Goal: Task Accomplishment & Management: Manage account settings

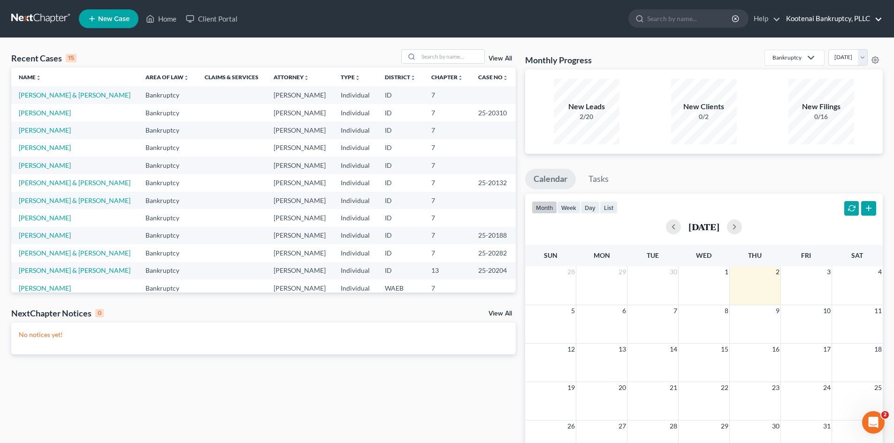
click at [824, 16] on link "Kootenai Bankruptcy, PLLC" at bounding box center [831, 18] width 101 height 17
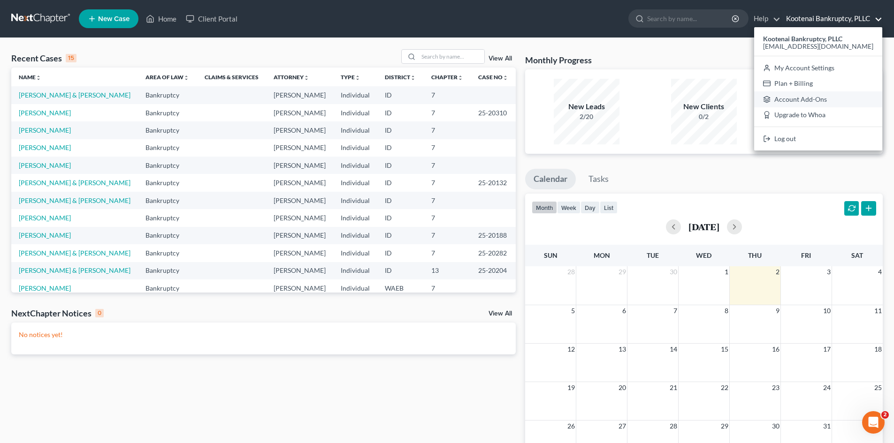
click at [787, 100] on link "Account Add-Ons" at bounding box center [818, 99] width 128 height 16
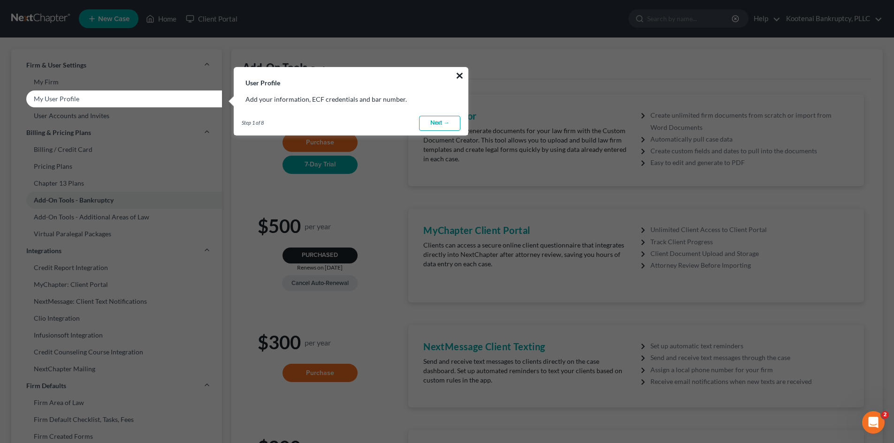
click at [462, 76] on button "×" at bounding box center [459, 75] width 9 height 15
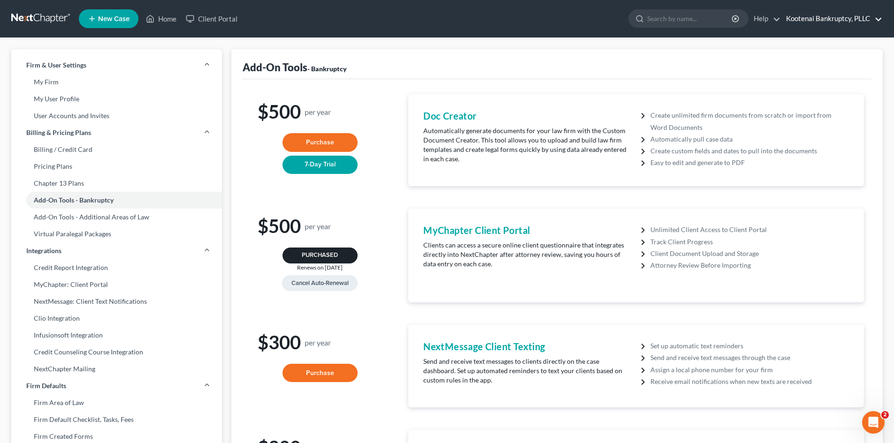
click at [797, 16] on link "Kootenai Bankruptcy, PLLC" at bounding box center [831, 18] width 101 height 17
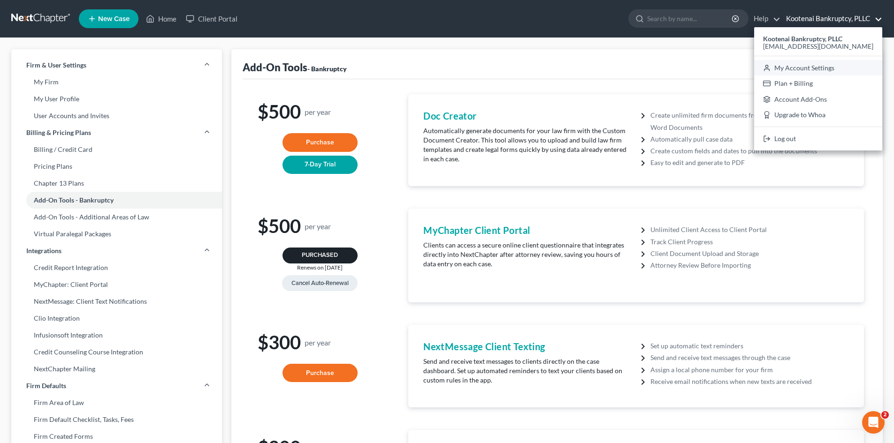
click at [796, 71] on link "My Account Settings" at bounding box center [818, 68] width 128 height 16
select select "29"
select select "13"
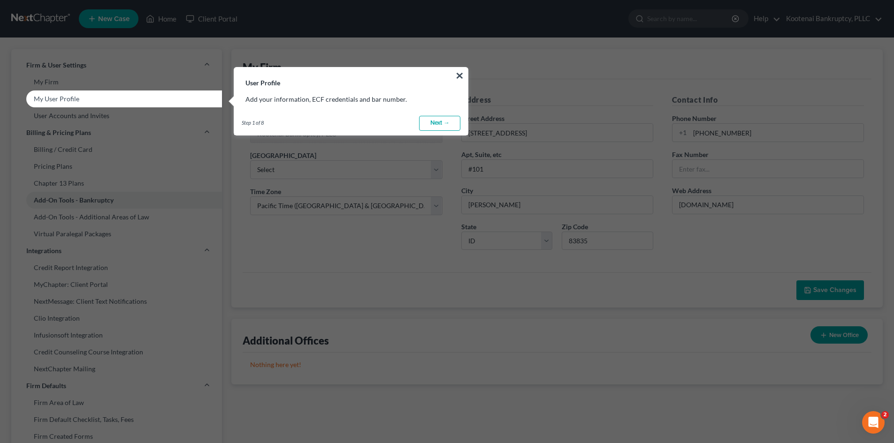
click at [460, 73] on button "×" at bounding box center [459, 75] width 9 height 15
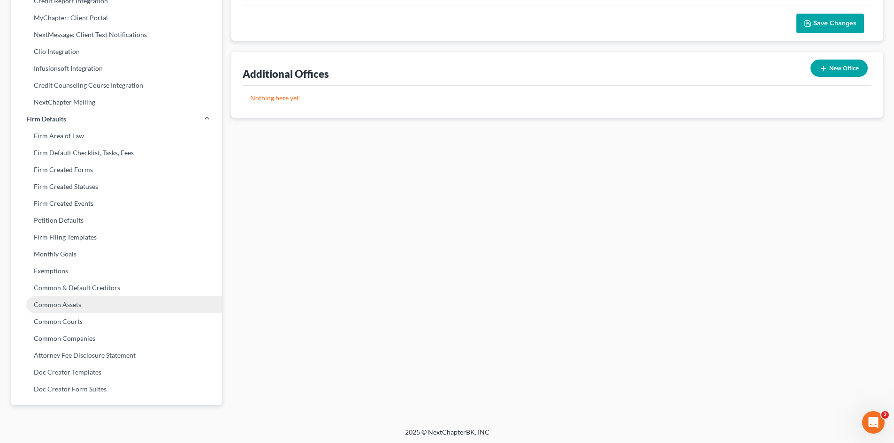
scroll to position [268, 0]
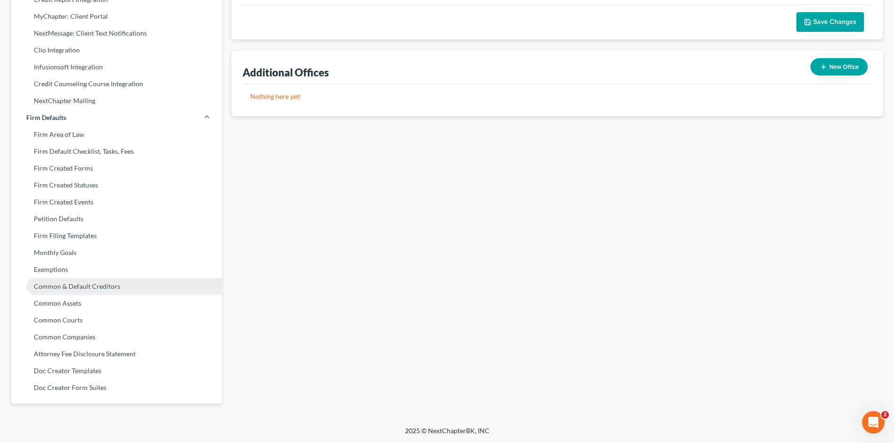
click at [91, 293] on link "Common & Default Creditors" at bounding box center [116, 286] width 211 height 17
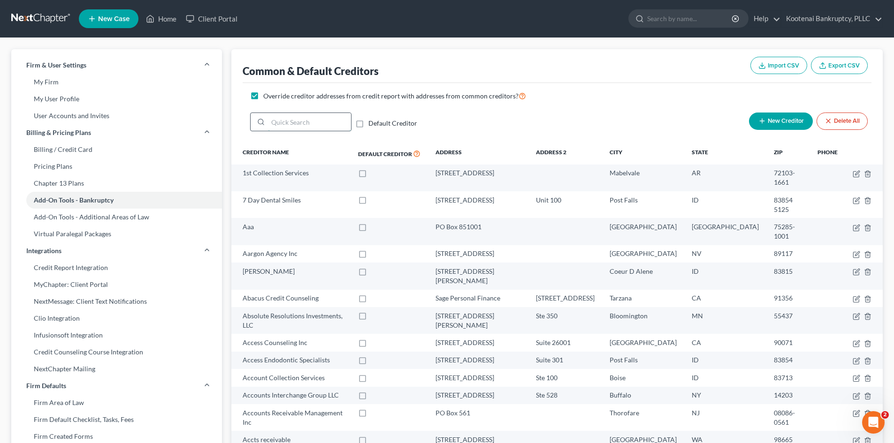
click at [306, 116] on input "search" at bounding box center [309, 122] width 83 height 18
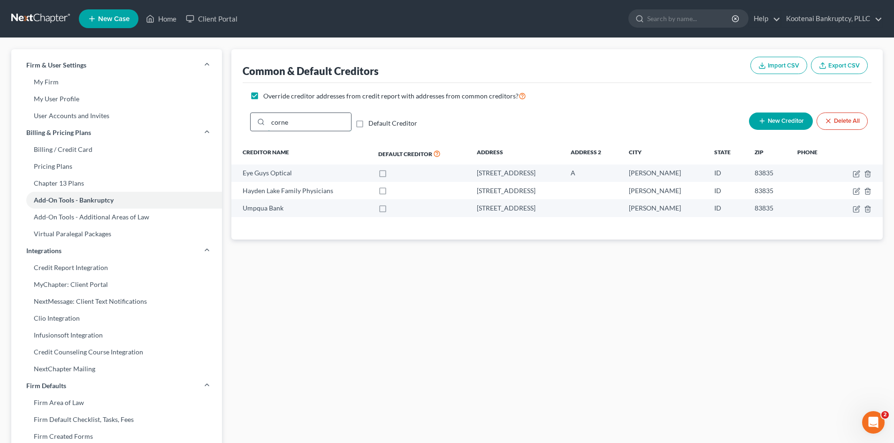
type input "corner"
drag, startPoint x: 331, startPoint y: 123, endPoint x: 274, endPoint y: 129, distance: 56.5
click at [271, 129] on input "corner" at bounding box center [309, 122] width 83 height 18
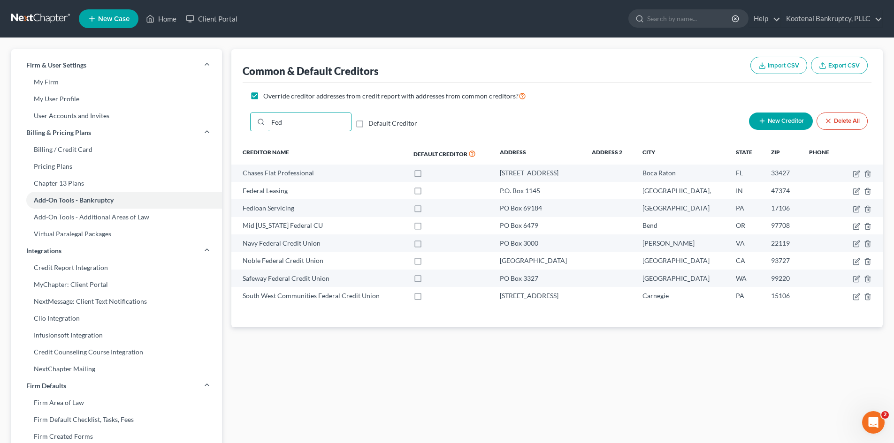
type input "Fed"
